Goal: Use online tool/utility

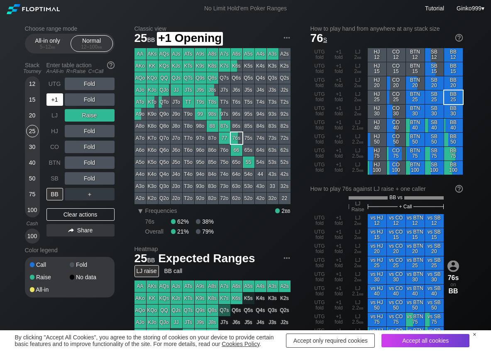
click at [55, 99] on div "+1" at bounding box center [55, 99] width 17 height 12
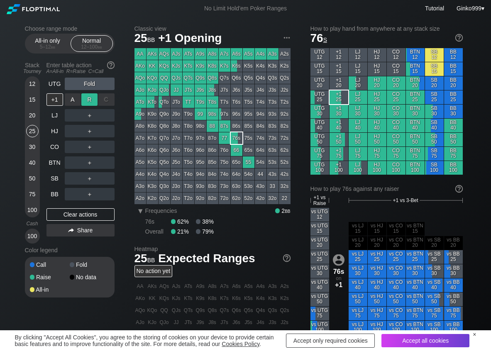
drag, startPoint x: 86, startPoint y: 95, endPoint x: 81, endPoint y: 106, distance: 11.3
click at [86, 96] on div "R ✕" at bounding box center [89, 99] width 16 height 12
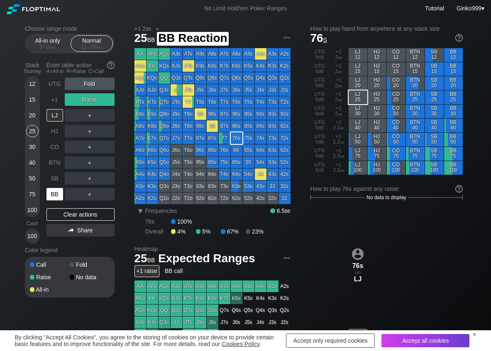
click at [56, 194] on div "BB" at bounding box center [55, 194] width 17 height 12
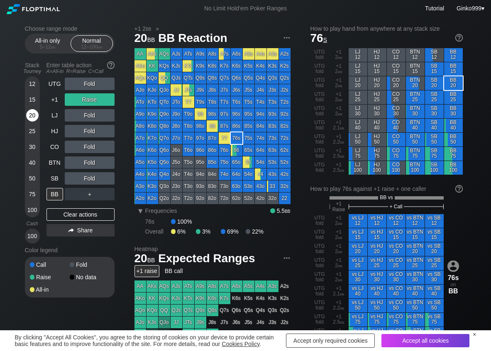
click at [34, 116] on div "20" at bounding box center [32, 115] width 12 height 12
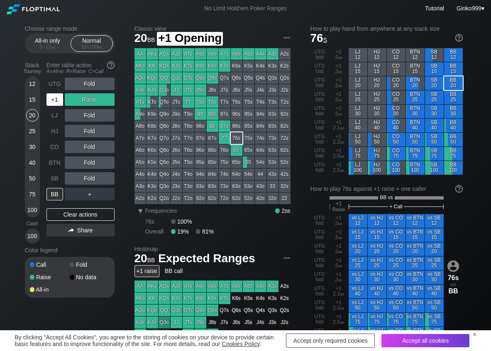
click at [56, 105] on div "+1" at bounding box center [55, 99] width 17 height 12
